Goal: Information Seeking & Learning: Learn about a topic

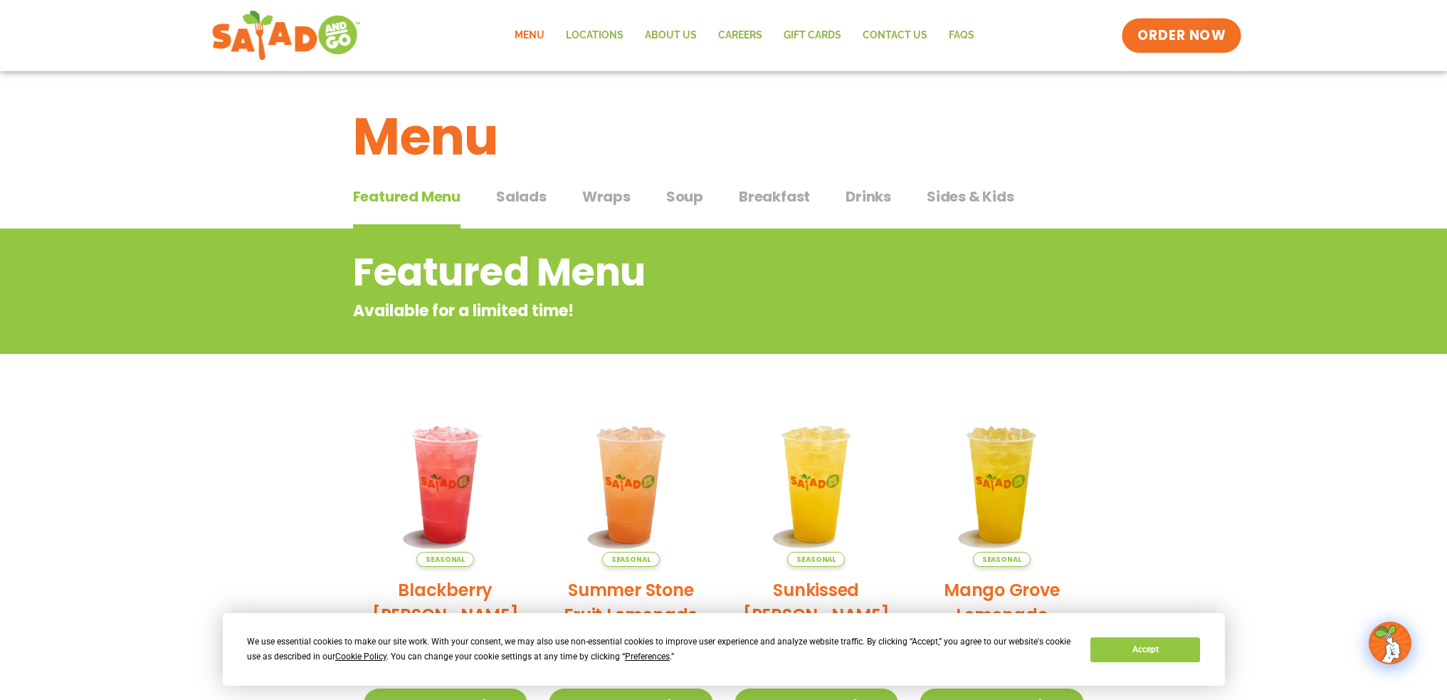
click at [1156, 31] on span "ORDER NOW" at bounding box center [1181, 35] width 88 height 19
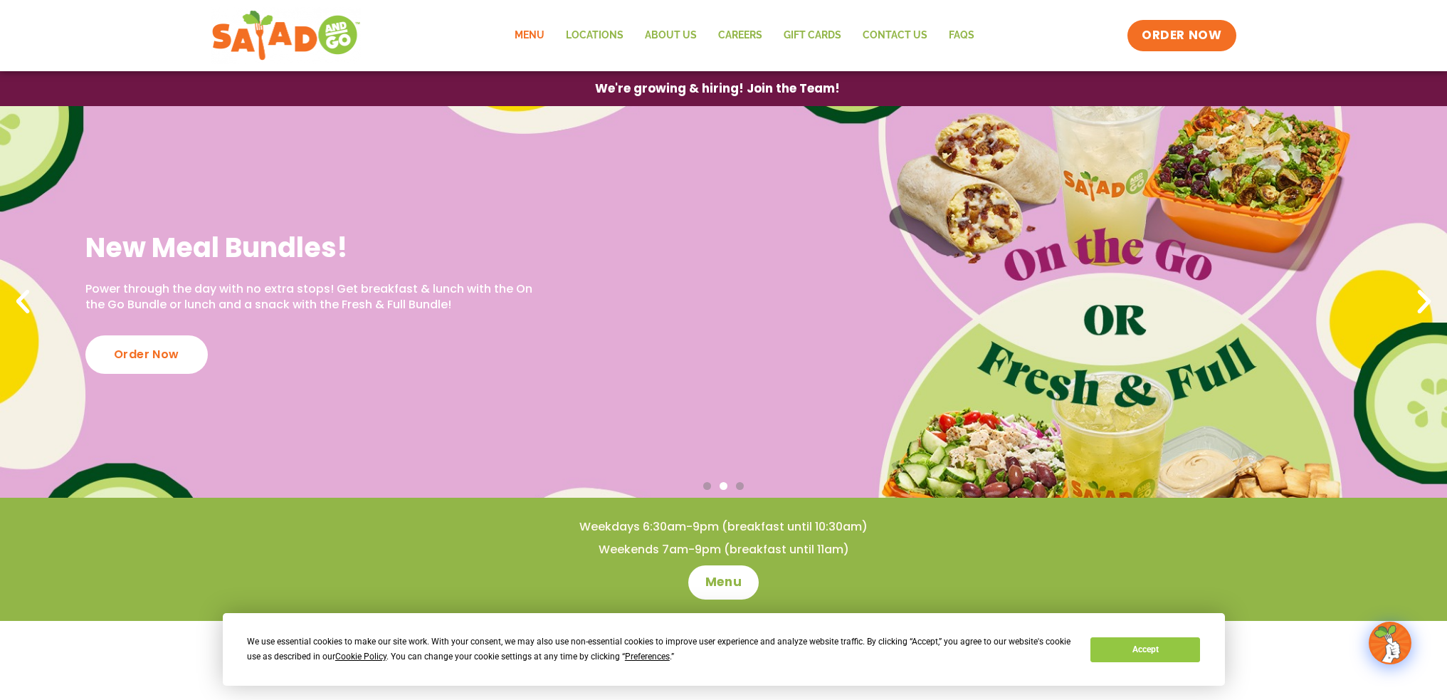
click at [530, 31] on link "Menu" at bounding box center [529, 35] width 51 height 33
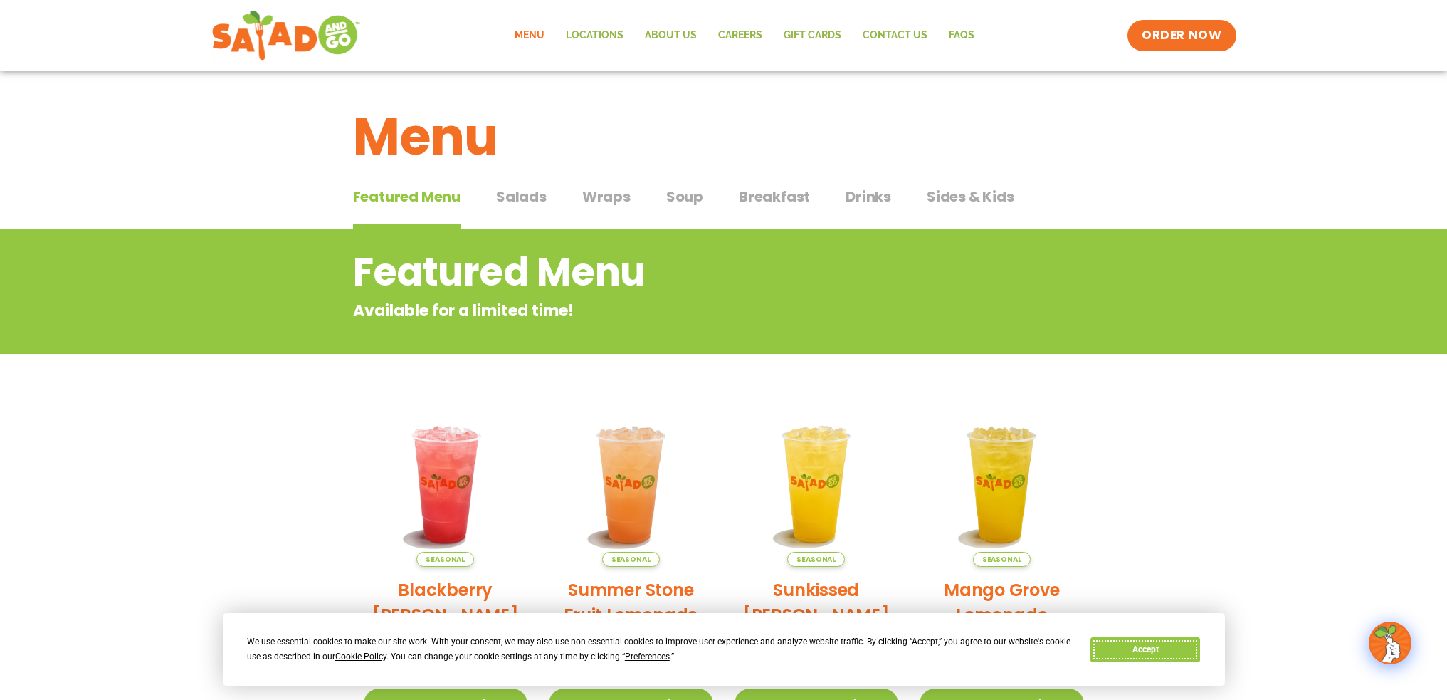
click at [1174, 648] on button "Accept" at bounding box center [1145, 649] width 110 height 25
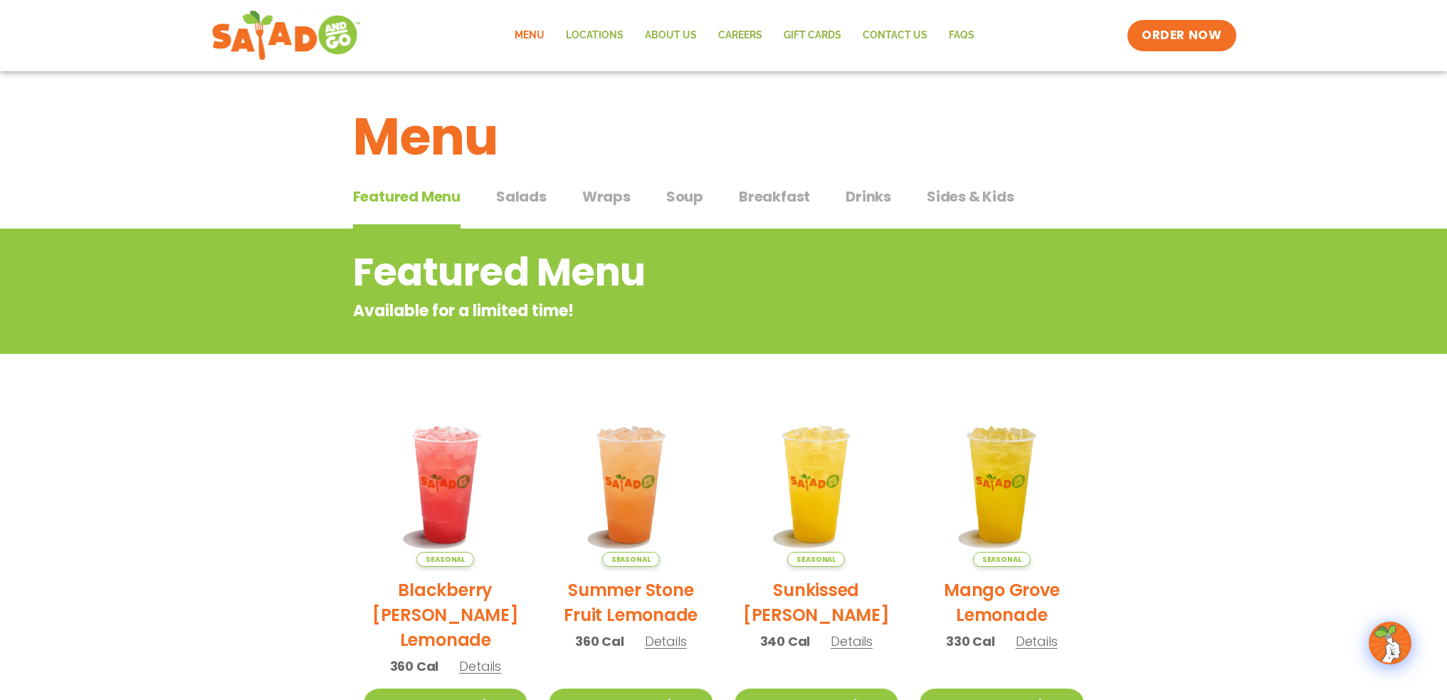
click at [774, 202] on span "Breakfast" at bounding box center [774, 196] width 71 height 21
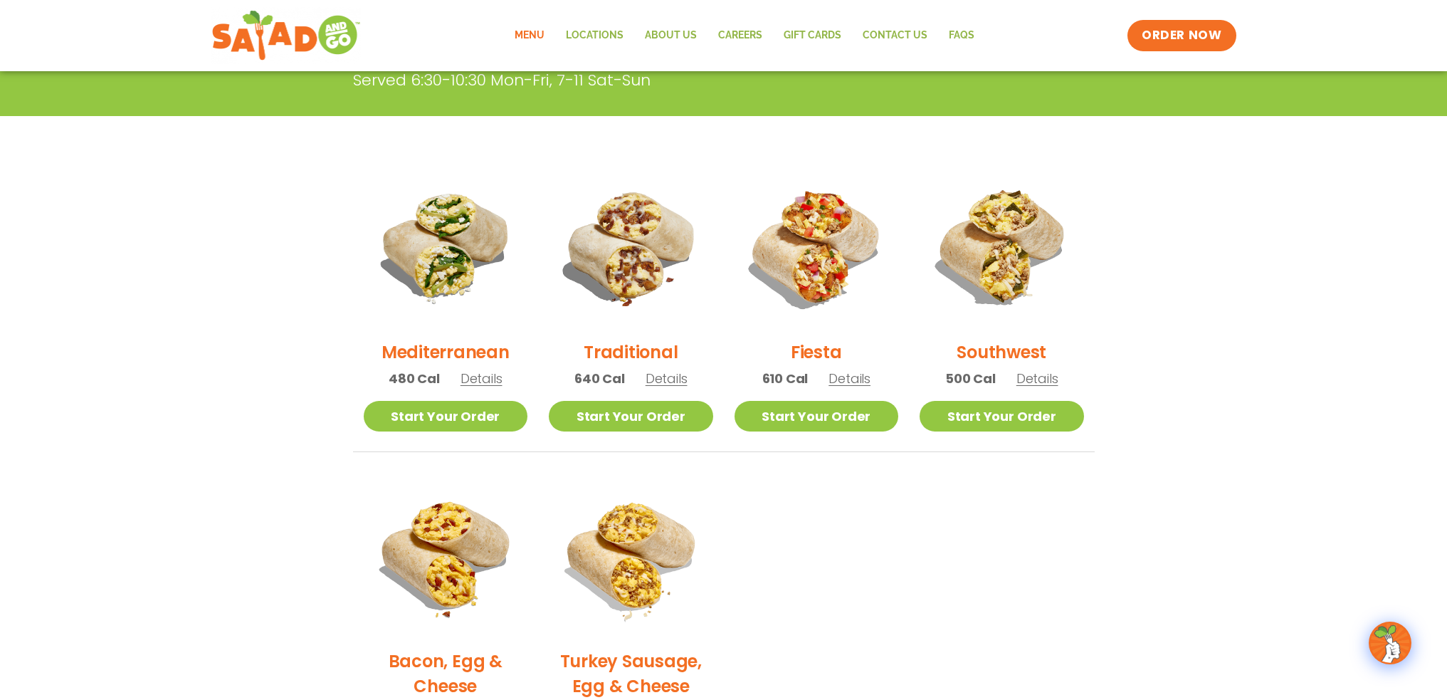
scroll to position [356, 0]
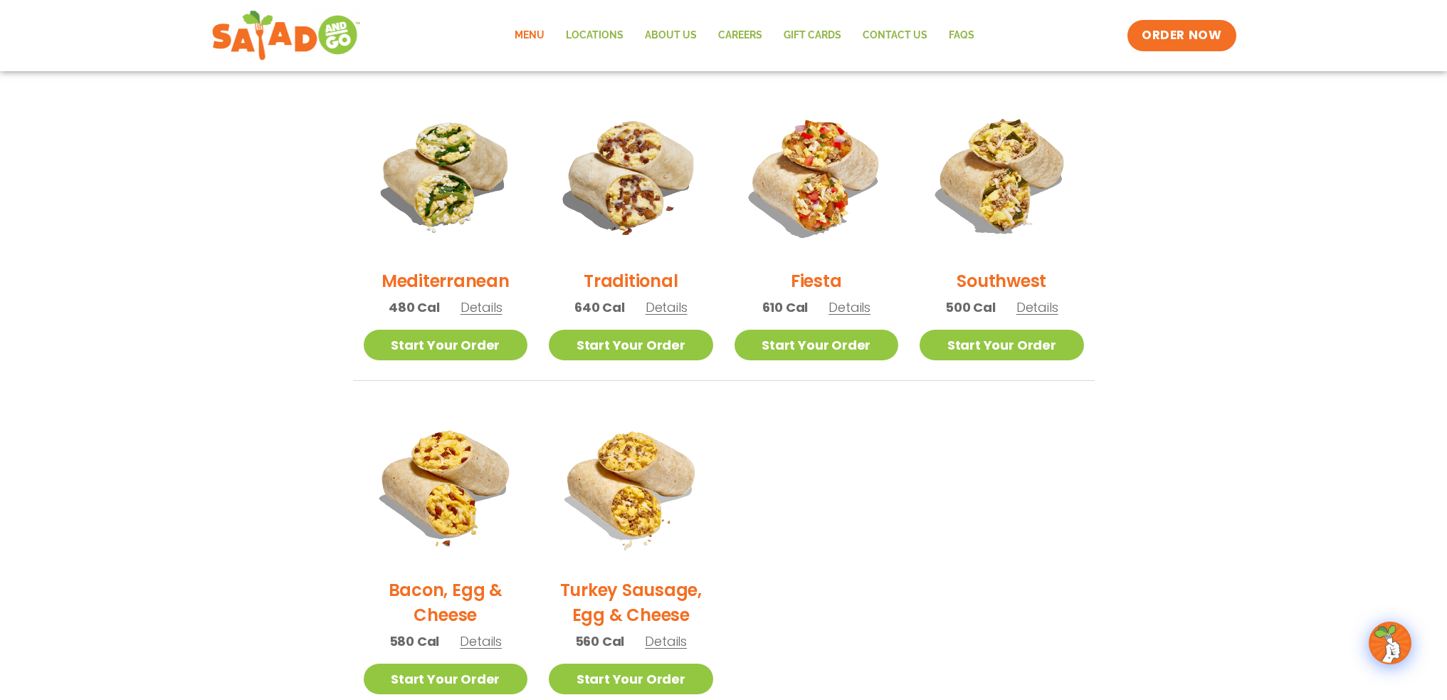
click at [1046, 306] on span "Details" at bounding box center [1037, 307] width 42 height 18
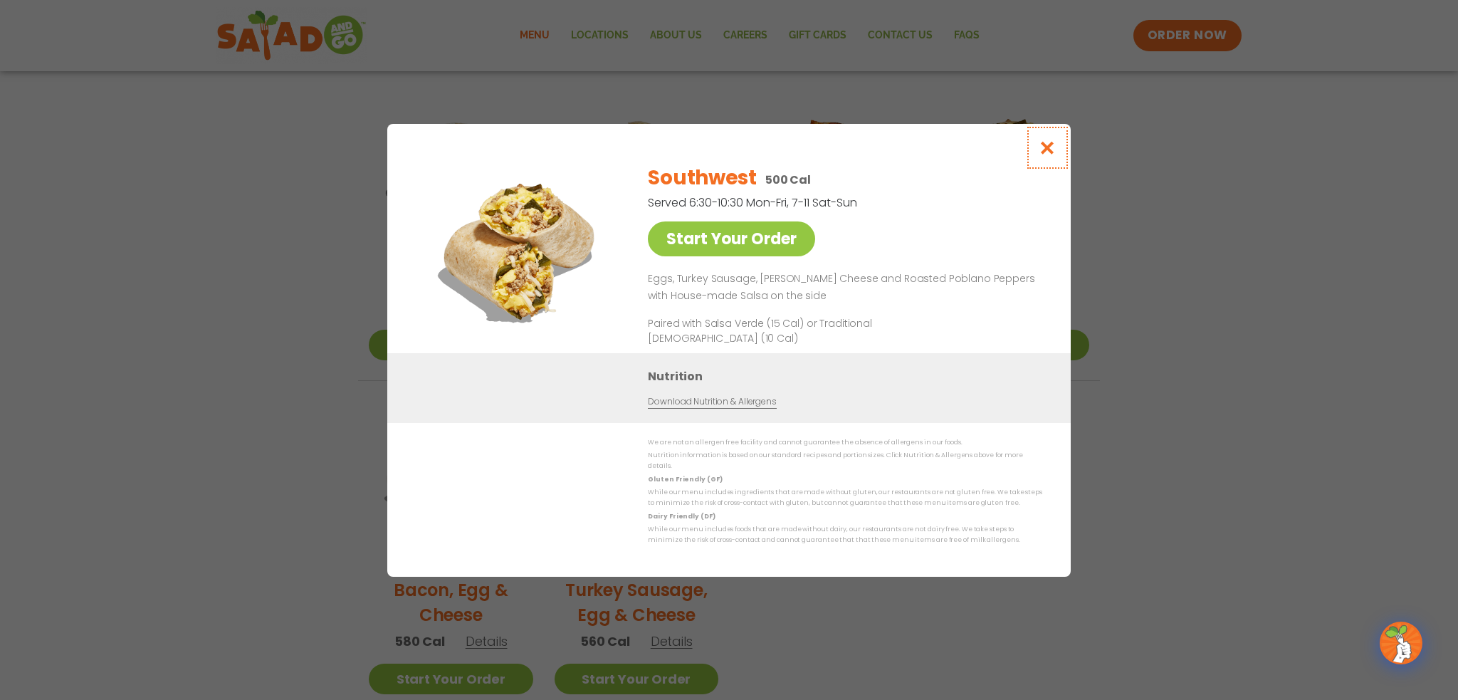
click at [1051, 155] on icon "Close modal" at bounding box center [1047, 147] width 18 height 15
